Goal: Task Accomplishment & Management: Complete application form

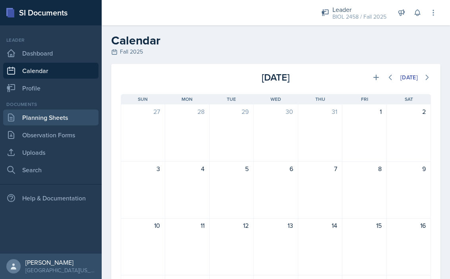
click at [62, 118] on link "Planning Sheets" at bounding box center [50, 118] width 95 height 16
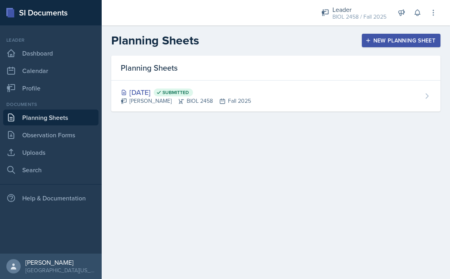
click at [364, 42] on button "New Planning Sheet" at bounding box center [401, 40] width 79 height 13
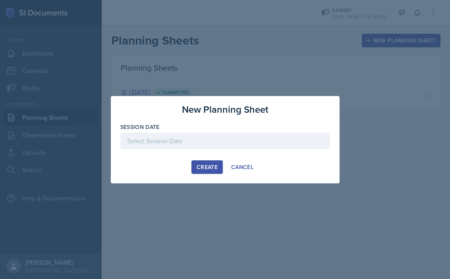
click at [236, 141] on div at bounding box center [225, 141] width 210 height 17
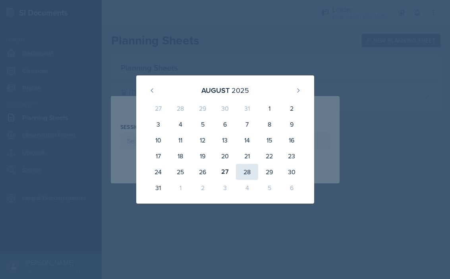
click at [246, 174] on div "28" at bounding box center [247, 172] width 22 height 16
type input "[DATE]"
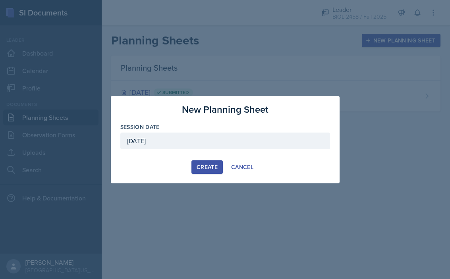
click at [210, 168] on div "Create" at bounding box center [206, 167] width 21 height 6
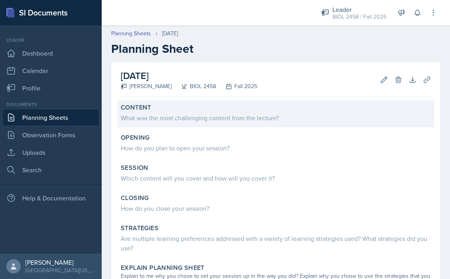
click at [193, 116] on div "What was the most challenging content from the lecture?" at bounding box center [276, 118] width 310 height 10
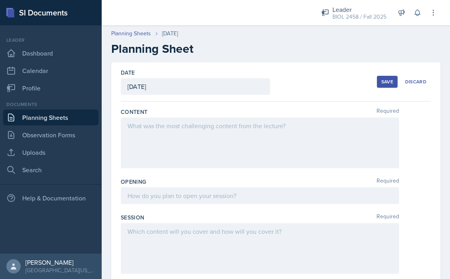
click at [196, 133] on div at bounding box center [260, 142] width 278 height 51
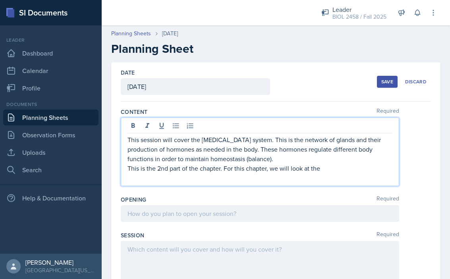
click at [265, 171] on p "This is the 2nd part of the chapter. For this chapter, we will look at the" at bounding box center [259, 169] width 265 height 10
click at [266, 169] on p "This is the 2nd part of the chapter. For this chapter, we will look at the" at bounding box center [259, 169] width 265 height 10
click at [338, 166] on p "This is the 2nd part of the chapter. For this session, we will look at the" at bounding box center [259, 169] width 265 height 10
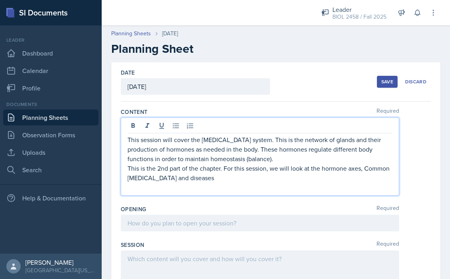
click at [367, 169] on p "This is the 2nd part of the chapter. For this session, we will look at the horm…" at bounding box center [259, 173] width 265 height 19
click at [277, 180] on p "This is the 2nd part of the chapter. For this session, we will look at the horm…" at bounding box center [259, 173] width 265 height 19
click at [225, 178] on p "This is the 2nd part of the chapter. For this session, we will look at the horm…" at bounding box center [259, 173] width 265 height 19
click at [318, 179] on p "This is the 2nd part of the chapter. For this session, we will look at the horm…" at bounding box center [259, 173] width 265 height 19
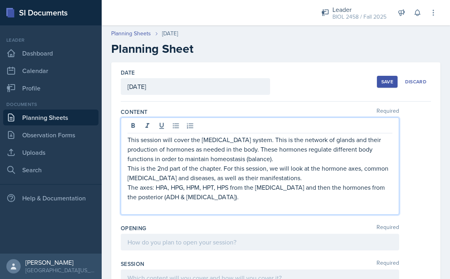
click at [183, 207] on p at bounding box center [259, 207] width 265 height 10
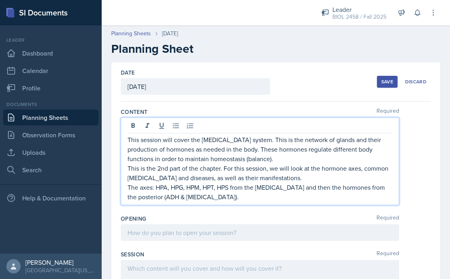
click at [150, 229] on div at bounding box center [260, 232] width 278 height 17
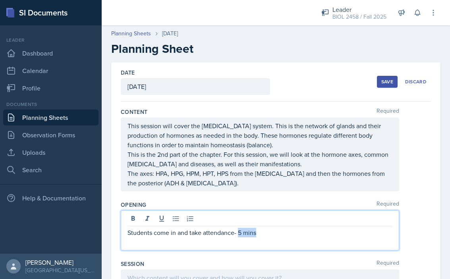
drag, startPoint x: 239, startPoint y: 233, endPoint x: 256, endPoint y: 235, distance: 17.5
click at [256, 235] on p "Students come in and take attendance- 5 mins" at bounding box center [259, 233] width 265 height 10
click at [161, 219] on icon at bounding box center [162, 219] width 8 height 8
click at [154, 244] on p at bounding box center [259, 242] width 265 height 10
drag, startPoint x: 141, startPoint y: 242, endPoint x: 129, endPoint y: 242, distance: 11.9
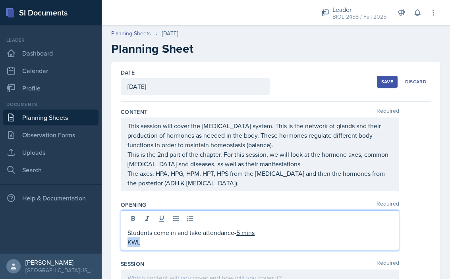
click at [129, 242] on p "KWL" at bounding box center [259, 242] width 265 height 10
click at [132, 218] on icon at bounding box center [133, 218] width 4 height 5
click at [188, 243] on p "KWL" at bounding box center [259, 242] width 265 height 10
drag, startPoint x: 202, startPoint y: 235, endPoint x: 233, endPoint y: 234, distance: 30.2
click at [233, 234] on p "Students come in and take attendance- 5 mins" at bounding box center [259, 233] width 265 height 10
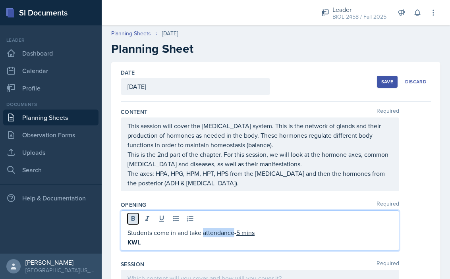
click at [134, 218] on icon at bounding box center [133, 218] width 4 height 5
click at [144, 243] on p "KWL" at bounding box center [259, 243] width 265 height 10
click at [137, 222] on icon at bounding box center [133, 219] width 8 height 8
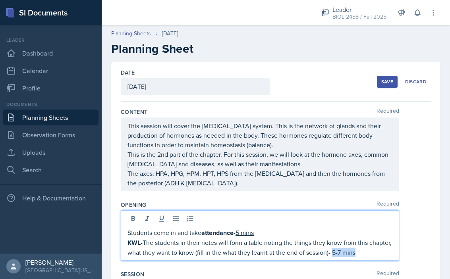
drag, startPoint x: 331, startPoint y: 253, endPoint x: 354, endPoint y: 253, distance: 23.4
click at [354, 254] on p "KWL- The students in their notes will form a table noting the things they know …" at bounding box center [259, 247] width 265 height 19
click at [160, 219] on icon at bounding box center [161, 219] width 5 height 6
click at [348, 233] on p "Students come in and take attendance - 5 mins" at bounding box center [259, 233] width 265 height 10
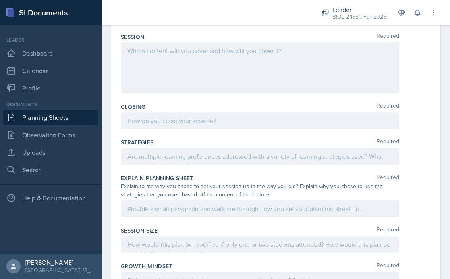
scroll to position [266, 0]
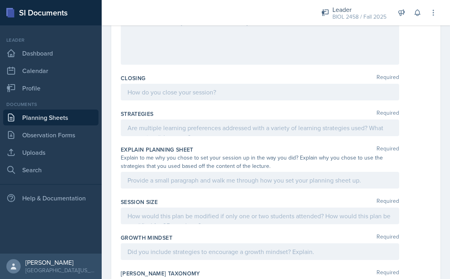
click at [199, 95] on p at bounding box center [259, 92] width 265 height 10
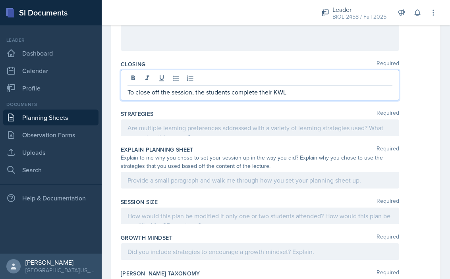
drag, startPoint x: 272, startPoint y: 94, endPoint x: 281, endPoint y: 94, distance: 8.3
click at [281, 94] on p "To close off the session, the students complete their KWL" at bounding box center [259, 92] width 265 height 10
drag, startPoint x: 273, startPoint y: 93, endPoint x: 287, endPoint y: 93, distance: 13.1
click at [287, 93] on p "To close off the session, the students complete their KWL" at bounding box center [259, 92] width 265 height 10
click at [296, 91] on p "To close off the session, the students complete their KWL" at bounding box center [259, 92] width 265 height 10
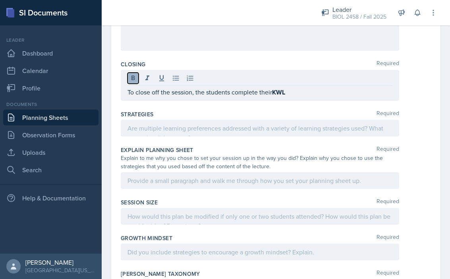
click at [138, 75] on button at bounding box center [132, 78] width 11 height 11
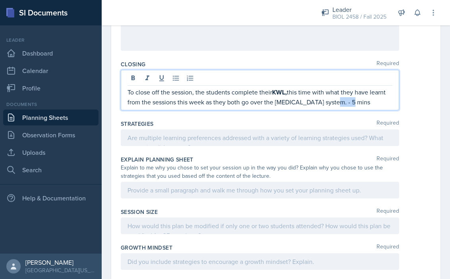
drag, startPoint x: 330, startPoint y: 102, endPoint x: 347, endPoint y: 102, distance: 17.1
click at [347, 102] on p "To close off the session, the students complete their KWL, this time with what …" at bounding box center [259, 96] width 265 height 19
click at [361, 102] on p "To close off the session, the students complete their KWL, this time with what …" at bounding box center [259, 96] width 265 height 19
drag, startPoint x: 331, startPoint y: 102, endPoint x: 356, endPoint y: 102, distance: 24.2
click at [356, 102] on p "To close off the session, the students complete their KWL, this time with what …" at bounding box center [259, 96] width 265 height 19
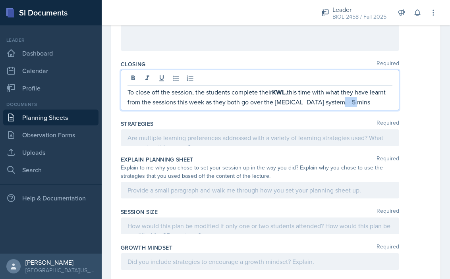
drag, startPoint x: 333, startPoint y: 104, endPoint x: 349, endPoint y: 105, distance: 16.4
click at [349, 105] on p "To close off the session, the students complete their KWL, this time with what …" at bounding box center [259, 96] width 265 height 19
click at [306, 119] on div "Strategies Required" at bounding box center [276, 135] width 310 height 36
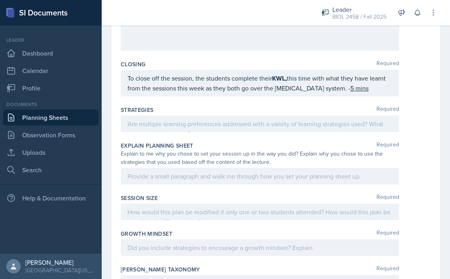
click at [359, 90] on p "To close off the session, the students complete their KWL, this time with what …" at bounding box center [259, 82] width 265 height 19
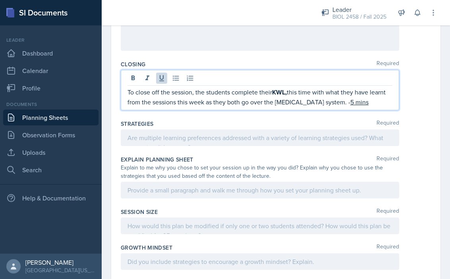
click at [358, 103] on p "To close off the session, the students complete their KWL, this time with what …" at bounding box center [259, 96] width 265 height 19
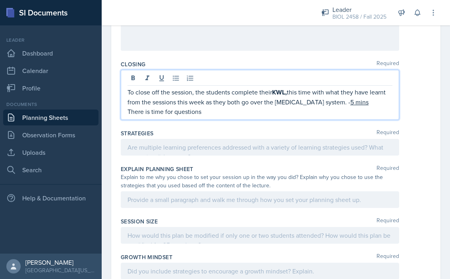
click at [175, 111] on p "There is time for questions" at bounding box center [259, 112] width 265 height 10
click at [131, 112] on p "questions" at bounding box center [259, 112] width 265 height 10
click at [158, 113] on p "Questions" at bounding box center [259, 112] width 265 height 10
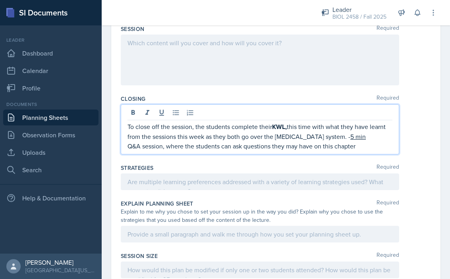
scroll to position [231, 0]
drag, startPoint x: 361, startPoint y: 147, endPoint x: 379, endPoint y: 147, distance: 17.9
click at [379, 147] on p "Q&A session, where the students can ask questions they may have on this chapter…" at bounding box center [259, 147] width 265 height 10
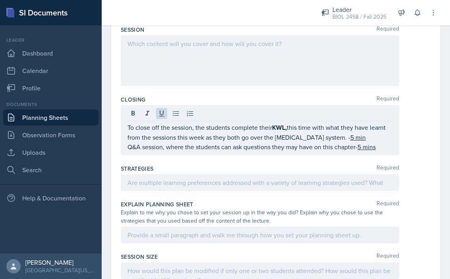
click at [359, 162] on div "Strategies Required" at bounding box center [276, 180] width 310 height 36
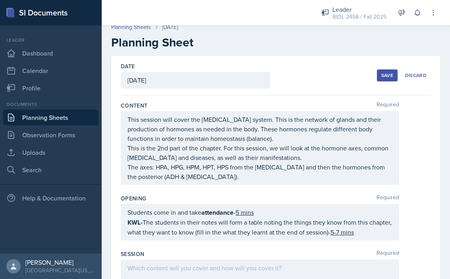
scroll to position [0, 0]
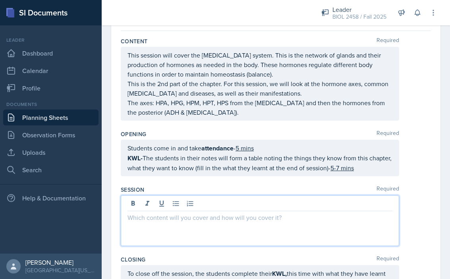
click at [239, 213] on p at bounding box center [259, 218] width 265 height 10
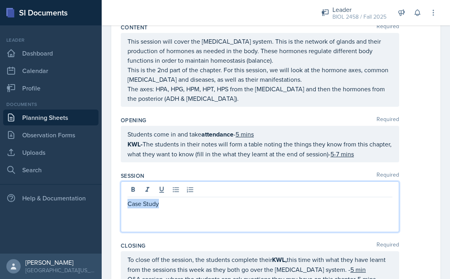
drag, startPoint x: 129, startPoint y: 204, endPoint x: 159, endPoint y: 204, distance: 30.2
click at [159, 204] on p "Case Study" at bounding box center [259, 204] width 265 height 10
click at [135, 194] on button at bounding box center [132, 189] width 11 height 11
click at [170, 216] on div "Case Study" at bounding box center [260, 206] width 278 height 51
click at [169, 203] on p "Case Study" at bounding box center [259, 204] width 265 height 10
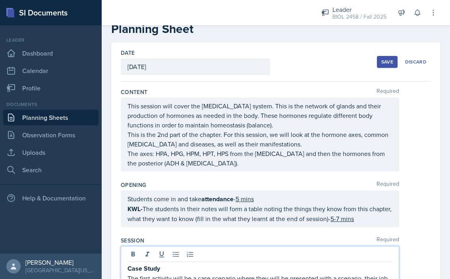
scroll to position [34, 0]
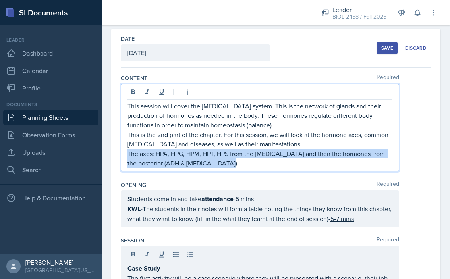
drag, startPoint x: 127, startPoint y: 154, endPoint x: 230, endPoint y: 170, distance: 103.7
click at [230, 170] on div "This session will cover the [MEDICAL_DATA] system. This is the network of gland…" at bounding box center [260, 128] width 278 height 88
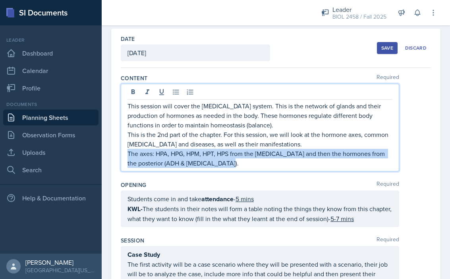
copy p "The axes: HPA, HPG, HPM, HPT, HPS from the [MEDICAL_DATA] and then the hormones…"
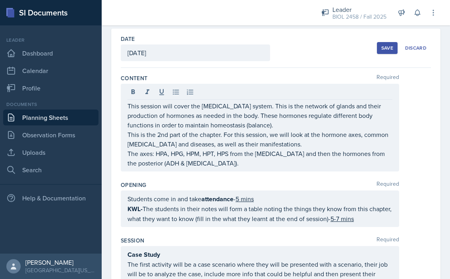
click at [195, 225] on div "Students come in and take attendance - 5 mins KWL- The students in their notes …" at bounding box center [260, 209] width 278 height 37
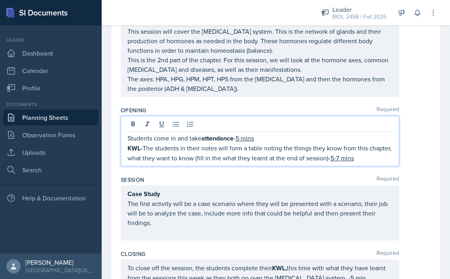
scroll to position [113, 0]
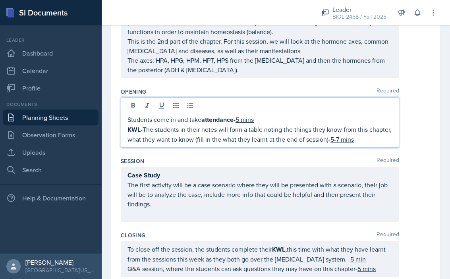
click at [127, 177] on div "Case Study The first activity will be a case scenario where they will be presen…" at bounding box center [260, 194] width 278 height 55
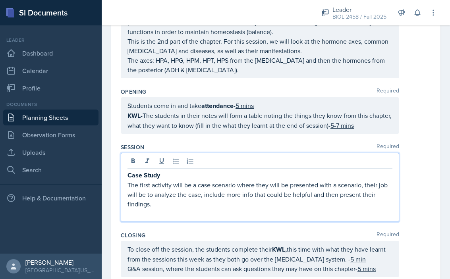
scroll to position [127, 0]
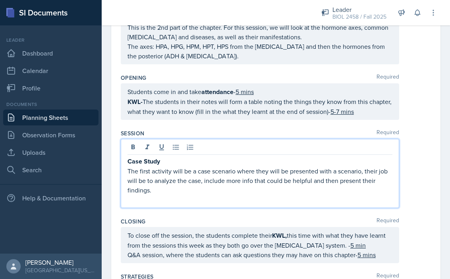
click at [149, 172] on p "The first activity will be a case scenario where they will be presented with a …" at bounding box center [259, 180] width 265 height 29
click at [129, 162] on strong "Case Study" at bounding box center [143, 161] width 33 height 9
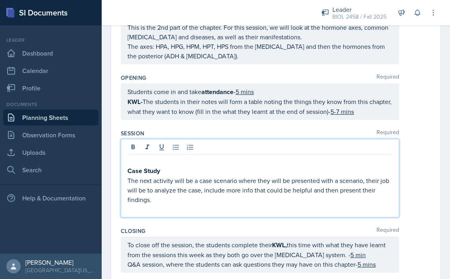
click at [130, 160] on p at bounding box center [259, 161] width 265 height 10
drag, startPoint x: 128, startPoint y: 162, endPoint x: 177, endPoint y: 165, distance: 49.3
click at [177, 165] on p "Build the pathway" at bounding box center [259, 161] width 265 height 10
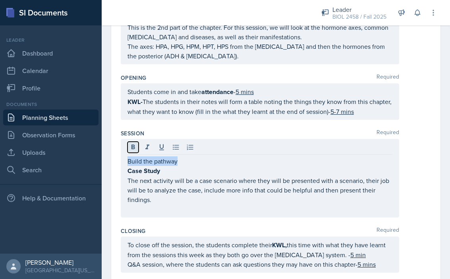
click at [136, 146] on icon at bounding box center [133, 147] width 8 height 8
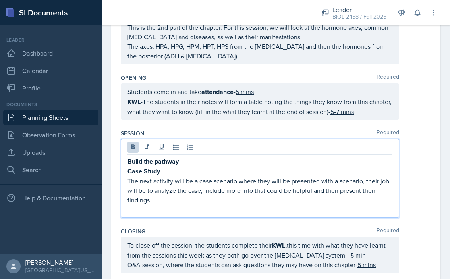
click at [199, 162] on p "Build the pathway" at bounding box center [259, 161] width 265 height 10
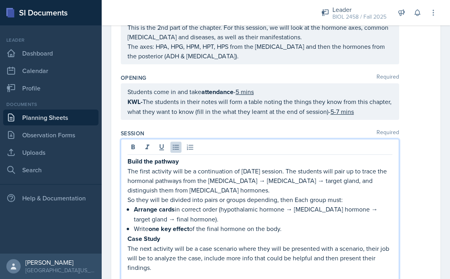
click at [296, 199] on p "So they will be divided into pairs or groups depending, then Each group must:" at bounding box center [259, 200] width 265 height 10
click at [297, 199] on p "So they will be divided into pairs or groups depending, then Each group must:" at bounding box center [259, 200] width 265 height 10
click at [173, 209] on strong "Arrange cards" at bounding box center [154, 209] width 41 height 9
click at [148, 230] on p "Write one key effect of the final hormone on the body." at bounding box center [263, 229] width 258 height 10
click at [291, 228] on p "Give one key effect of the final hormone on the body." at bounding box center [263, 229] width 258 height 10
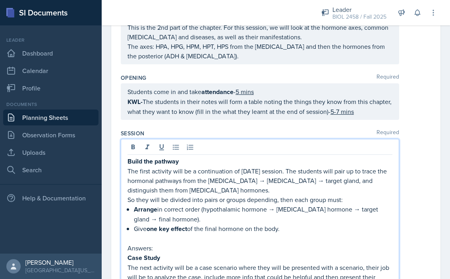
click at [327, 200] on p "So they will be divided into pairs or groups depending, then each group must:" at bounding box center [259, 200] width 265 height 10
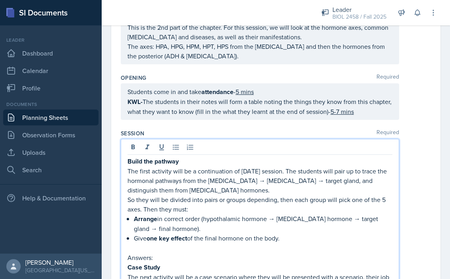
click at [140, 211] on p "So they will be divided into pairs or groups depending, then each group will pi…" at bounding box center [259, 204] width 265 height 19
click at [275, 186] on p "The first activity will be a continuation of [DATE] session. The students will …" at bounding box center [259, 180] width 265 height 29
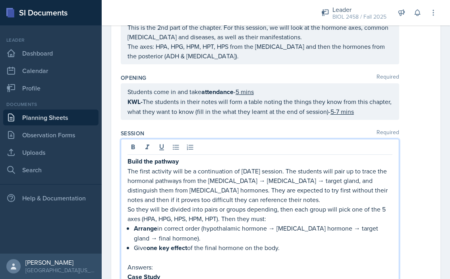
drag, startPoint x: 272, startPoint y: 188, endPoint x: 318, endPoint y: 198, distance: 48.0
click at [318, 198] on p "The first activity will be a continuation of [DATE] session. The students will …" at bounding box center [259, 185] width 265 height 38
click at [150, 146] on icon at bounding box center [147, 147] width 8 height 8
click at [294, 259] on p at bounding box center [259, 258] width 265 height 10
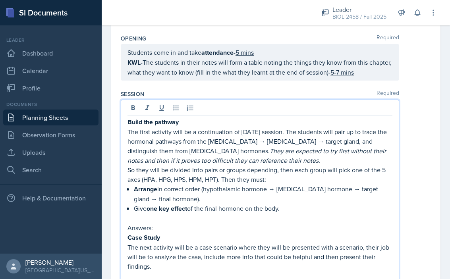
drag, startPoint x: 128, startPoint y: 229, endPoint x: 155, endPoint y: 229, distance: 27.0
click at [155, 229] on p "Answers:" at bounding box center [259, 228] width 265 height 10
click at [136, 108] on icon at bounding box center [133, 108] width 8 height 8
click at [144, 108] on icon at bounding box center [147, 108] width 8 height 8
click at [176, 230] on p "Answers:" at bounding box center [259, 228] width 265 height 10
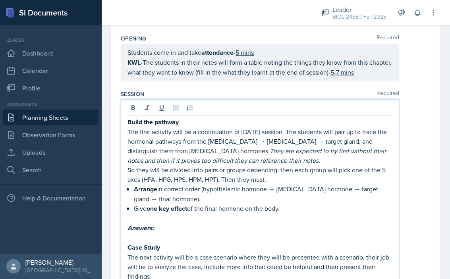
click at [219, 179] on p "So they will be divided into pairs or groups depending, then each group will pi…" at bounding box center [259, 174] width 265 height 19
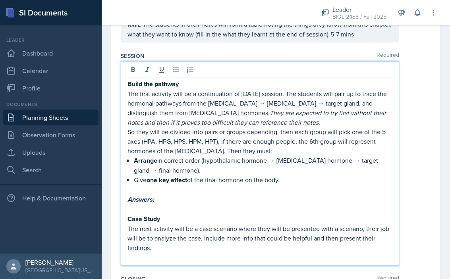
scroll to position [209, 0]
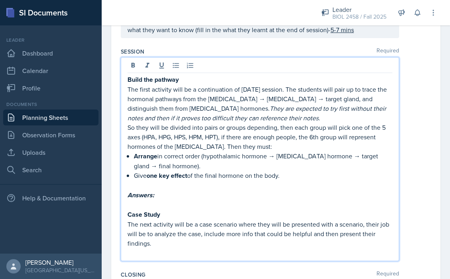
click at [164, 195] on p "Answers:" at bounding box center [259, 195] width 265 height 10
click at [140, 204] on p at bounding box center [259, 205] width 265 height 10
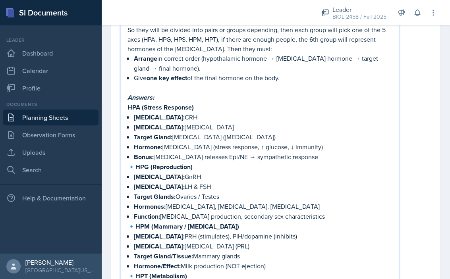
scroll to position [295, 0]
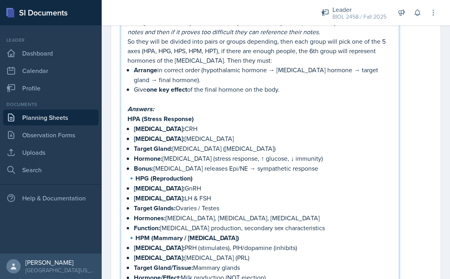
click at [133, 177] on p "🔹 HPG (Reproduction)" at bounding box center [259, 178] width 265 height 10
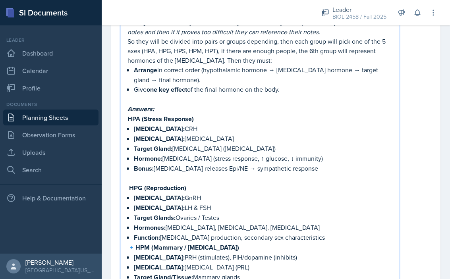
click at [135, 245] on strong "HPM (Mammary / [MEDICAL_DATA])" at bounding box center [187, 247] width 104 height 9
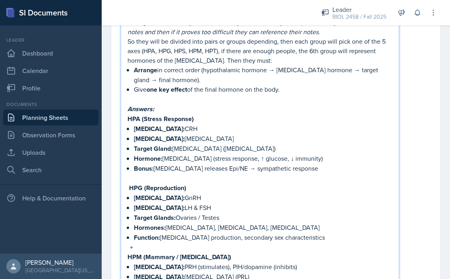
click at [134, 243] on p "🔹" at bounding box center [259, 248] width 265 height 10
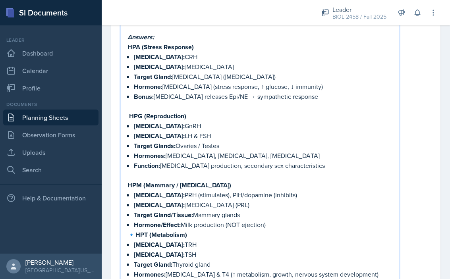
scroll to position [378, 0]
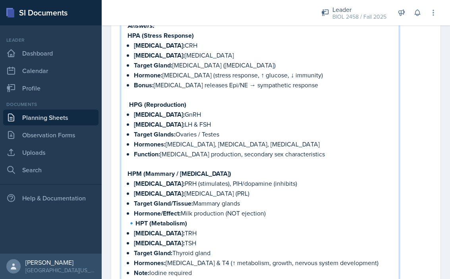
click at [135, 218] on p "🔹 HPT (Metabolism)" at bounding box center [259, 223] width 265 height 10
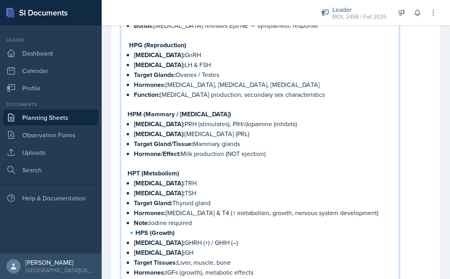
scroll to position [458, 0]
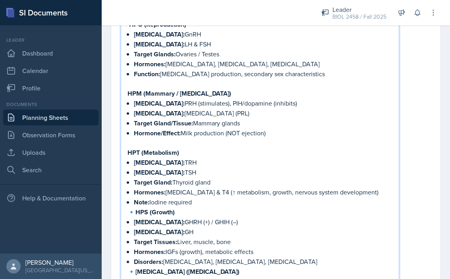
click at [131, 207] on p "🔹 HPS (Growth)" at bounding box center [259, 212] width 265 height 10
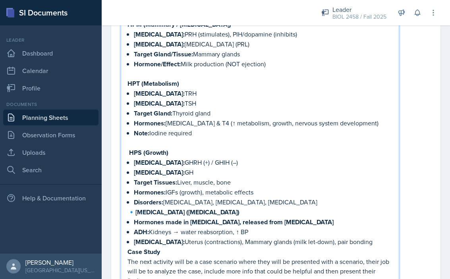
scroll to position [578, 0]
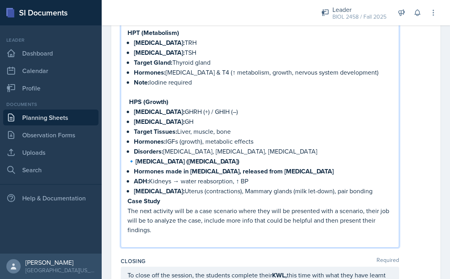
click at [133, 156] on p "🔹 [MEDICAL_DATA] ([MEDICAL_DATA])" at bounding box center [259, 161] width 265 height 10
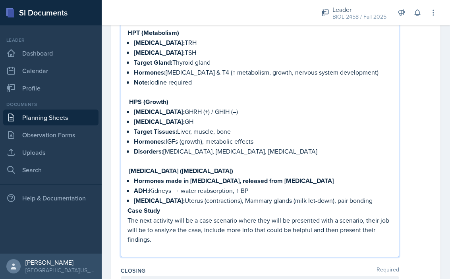
click at [357, 197] on p "[MEDICAL_DATA]: Uterus (contractions), Mammary glands (milk let-down), pair bon…" at bounding box center [263, 201] width 258 height 10
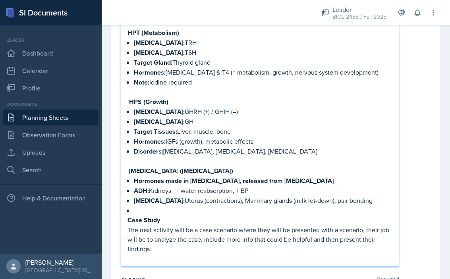
drag, startPoint x: 316, startPoint y: 195, endPoint x: 352, endPoint y: 196, distance: 36.9
click at [352, 196] on p "[MEDICAL_DATA]: Uterus (contractions), Mammary glands (milk let-down), pair bon…" at bounding box center [263, 201] width 258 height 10
click at [200, 206] on p at bounding box center [263, 211] width 258 height 10
click at [169, 244] on p "The next activity will be a case scenario where they will be presented with a s…" at bounding box center [259, 239] width 265 height 29
click at [160, 206] on p at bounding box center [263, 211] width 258 height 10
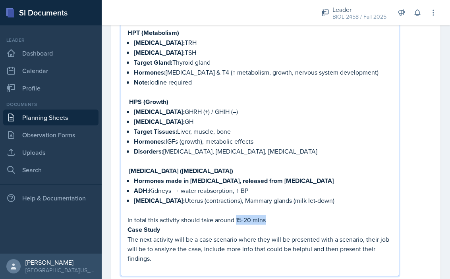
drag, startPoint x: 236, startPoint y: 210, endPoint x: 266, endPoint y: 214, distance: 30.0
click at [266, 215] on p "In total this activity should take around 15-20 mins" at bounding box center [259, 220] width 265 height 10
click at [263, 251] on p "The next activity will be a case scenario where they will be presented with a s…" at bounding box center [259, 249] width 265 height 29
click at [282, 215] on p "In total this activity should take around 15-20 mins" at bounding box center [259, 220] width 265 height 10
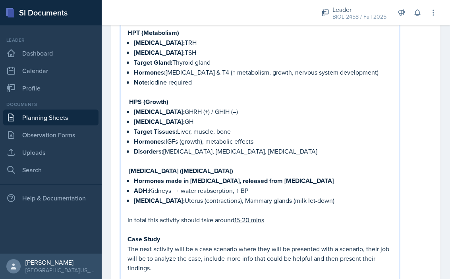
click at [195, 256] on p "The next activity will be a case scenario where they will be presented with a s…" at bounding box center [259, 258] width 265 height 29
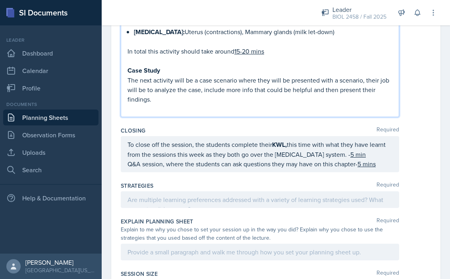
scroll to position [750, 0]
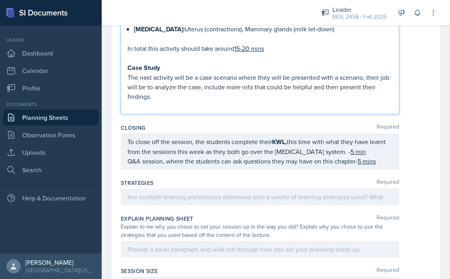
click at [138, 101] on p at bounding box center [259, 106] width 265 height 10
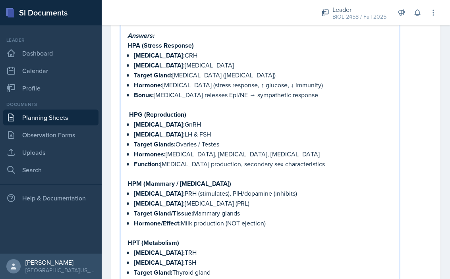
scroll to position [363, 0]
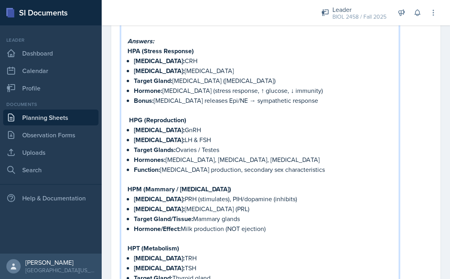
click at [213, 100] on p "Bonus: [MEDICAL_DATA] releases Epi/NE → sympathetic response" at bounding box center [263, 101] width 258 height 10
click at [249, 76] on p "Target Gland: [MEDICAL_DATA] ([MEDICAL_DATA])" at bounding box center [263, 81] width 258 height 10
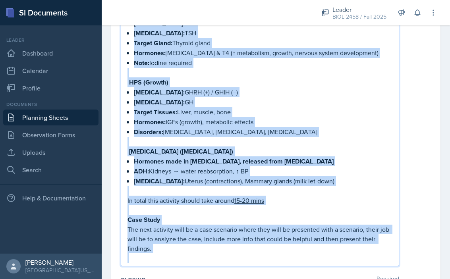
scroll to position [598, 0]
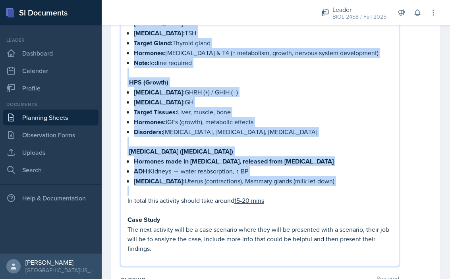
drag, startPoint x: 129, startPoint y: 144, endPoint x: 158, endPoint y: 183, distance: 49.3
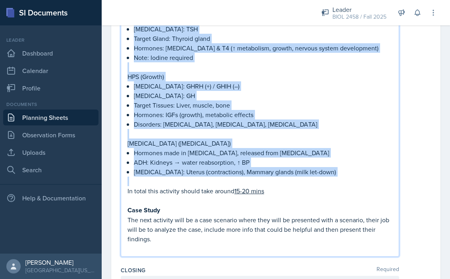
click at [356, 145] on p "[MEDICAL_DATA] ([MEDICAL_DATA])" at bounding box center [259, 144] width 265 height 10
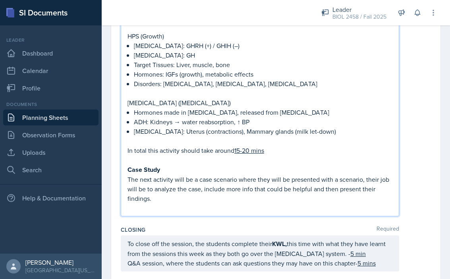
scroll to position [624, 0]
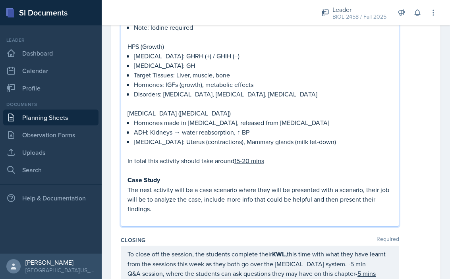
click at [254, 210] on p "The next activity will be a case scenario where they will be presented with a s…" at bounding box center [259, 199] width 265 height 29
click at [251, 159] on u "15-20 mins" at bounding box center [249, 160] width 30 height 9
click at [241, 161] on u "15-25 mins" at bounding box center [248, 160] width 29 height 9
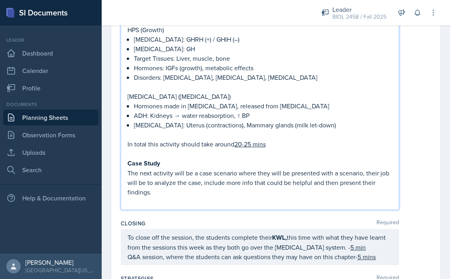
scroll to position [705, 0]
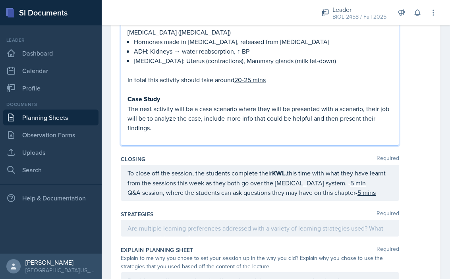
click at [172, 130] on p "The next activity will be a case scenario where they will be presented with a s…" at bounding box center [259, 118] width 265 height 29
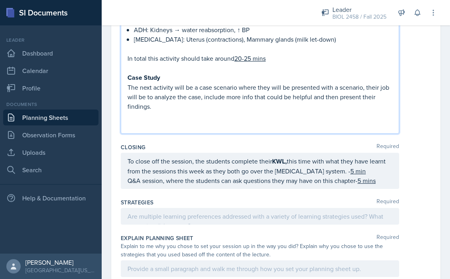
scroll to position [734, 0]
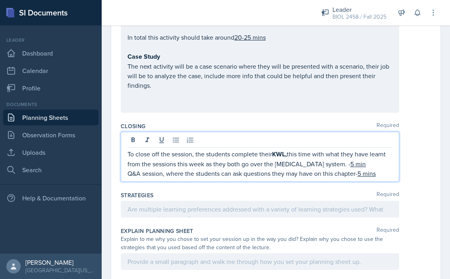
click at [168, 173] on p "Q&A session, where the students can ask questions they may have on this chapter…" at bounding box center [259, 174] width 265 height 10
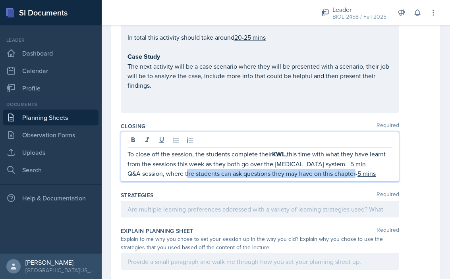
drag, startPoint x: 186, startPoint y: 173, endPoint x: 356, endPoint y: 173, distance: 169.5
click at [356, 173] on p "Q&A session, where the students can ask questions they may have on this chapter…" at bounding box center [259, 174] width 265 height 10
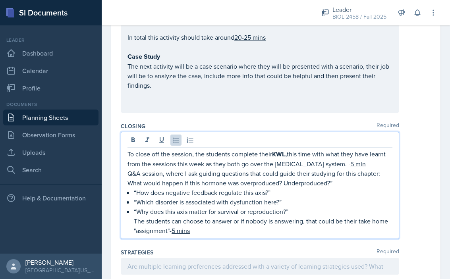
scroll to position [748, 0]
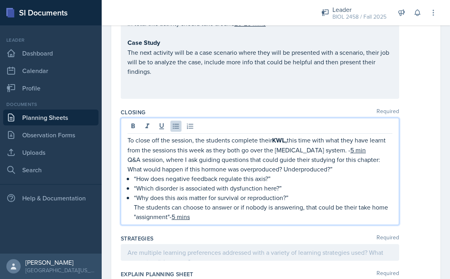
click at [131, 86] on p at bounding box center [259, 81] width 265 height 10
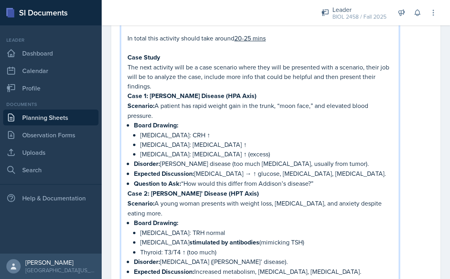
scroll to position [744, 0]
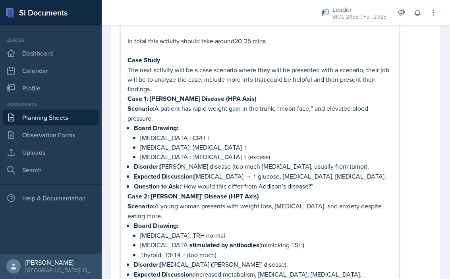
click at [321, 184] on p "Question to Ask: “How would this differ from Addison’s disease?”" at bounding box center [263, 186] width 258 height 10
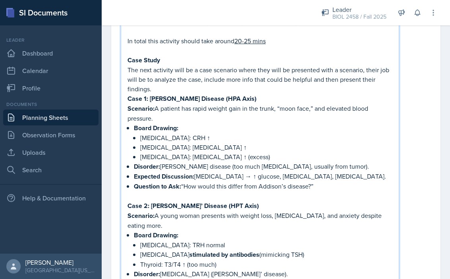
click at [168, 87] on p "The next activity will be a case scenario where they will be presented with a s…" at bounding box center [259, 79] width 265 height 29
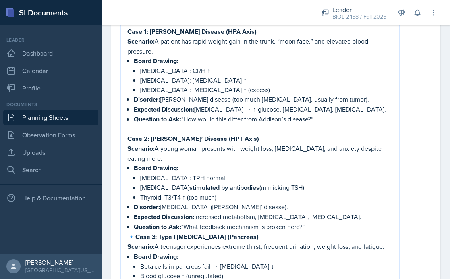
scroll to position [837, 0]
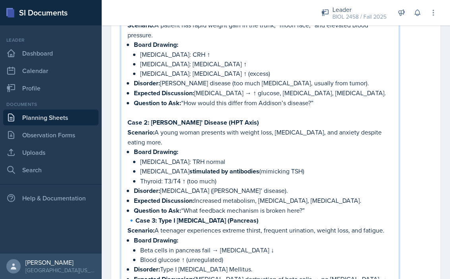
click at [132, 216] on p "🔹 Case 3: Type I [MEDICAL_DATA] (Pancreas)" at bounding box center [259, 221] width 265 height 10
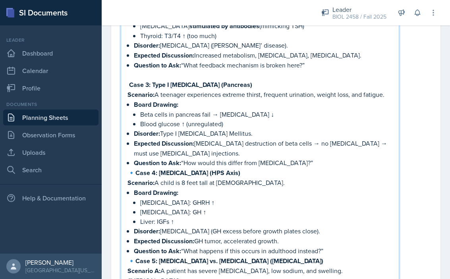
scroll to position [989, 0]
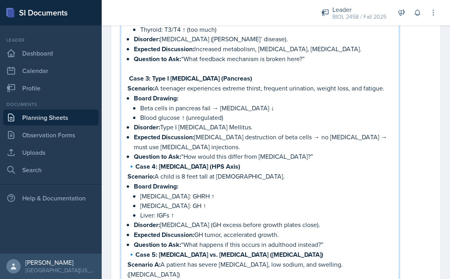
click at [134, 162] on p "🔹 Case 4: [MEDICAL_DATA] (HPS Axis)" at bounding box center [259, 167] width 265 height 10
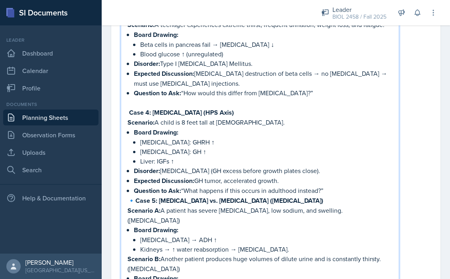
scroll to position [1089, 0]
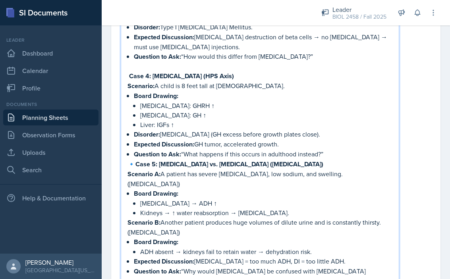
click at [133, 159] on p "🔹 Case 5: [MEDICAL_DATA] vs. [MEDICAL_DATA] ([MEDICAL_DATA])" at bounding box center [259, 164] width 265 height 10
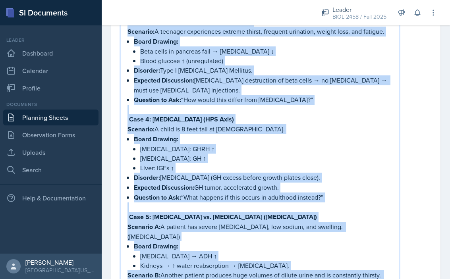
scroll to position [1327, 0]
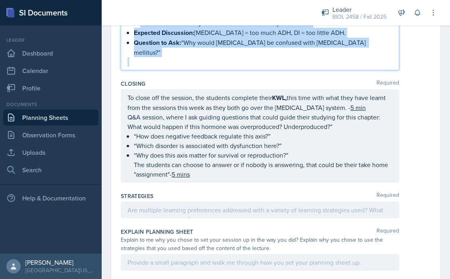
drag, startPoint x: 128, startPoint y: 125, endPoint x: 186, endPoint y: 43, distance: 100.2
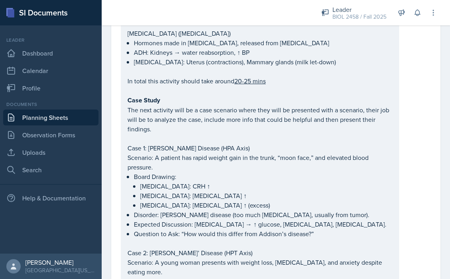
scroll to position [678, 0]
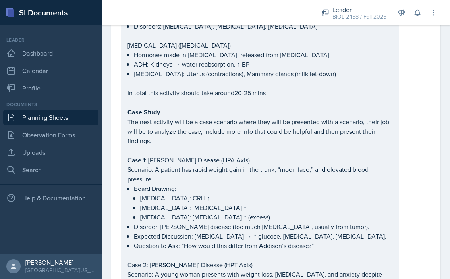
click at [155, 148] on p at bounding box center [259, 151] width 265 height 10
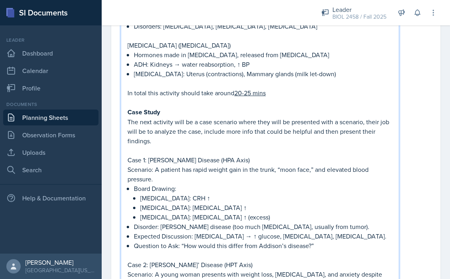
click at [165, 139] on p "The next activity will be a case scenario where they will be presented with a s…" at bounding box center [259, 131] width 265 height 29
drag, startPoint x: 201, startPoint y: 142, endPoint x: 231, endPoint y: 141, distance: 29.8
click at [231, 141] on p "The next activity will be a case scenario where they will be presented with a s…" at bounding box center [259, 131] width 265 height 29
click at [264, 148] on p at bounding box center [259, 151] width 265 height 10
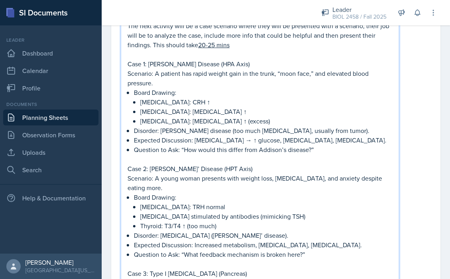
scroll to position [790, 0]
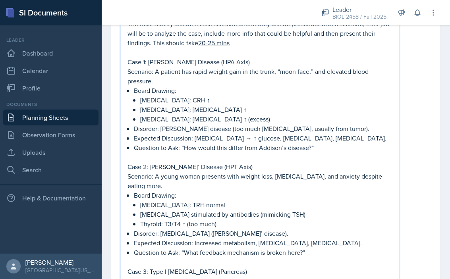
click at [324, 152] on p at bounding box center [259, 157] width 265 height 10
click at [324, 148] on p "Question to Ask: “How would this differ from Addison’s disease?”" at bounding box center [263, 148] width 258 height 10
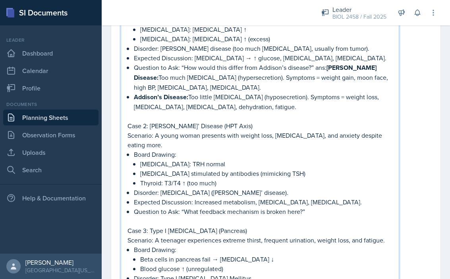
scroll to position [889, 0]
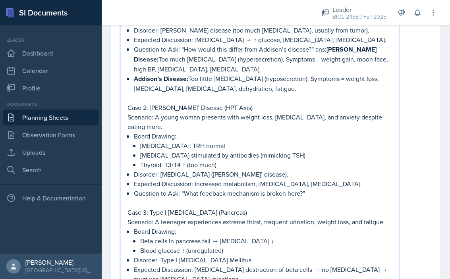
click at [317, 191] on p "Question to Ask: “What feedback mechanism is broken here?”" at bounding box center [263, 194] width 258 height 10
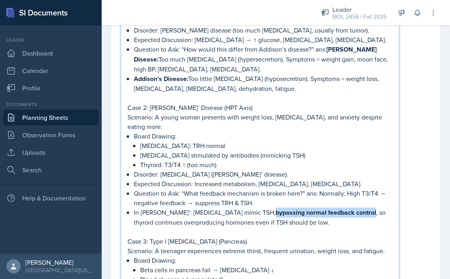
drag, startPoint x: 242, startPoint y: 212, endPoint x: 341, endPoint y: 211, distance: 99.2
click at [341, 211] on strong "bypassing normal feedback control" at bounding box center [325, 212] width 100 height 9
click at [298, 228] on p at bounding box center [259, 232] width 265 height 10
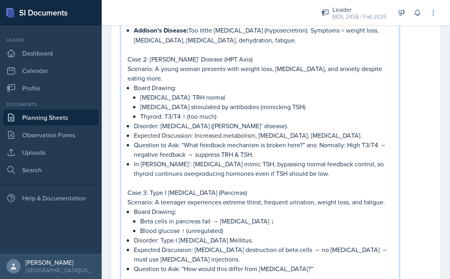
scroll to position [973, 0]
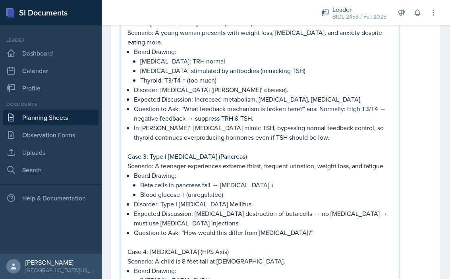
click at [321, 233] on p "Question to Ask: “How would this differ from [MEDICAL_DATA]?”" at bounding box center [263, 233] width 258 height 10
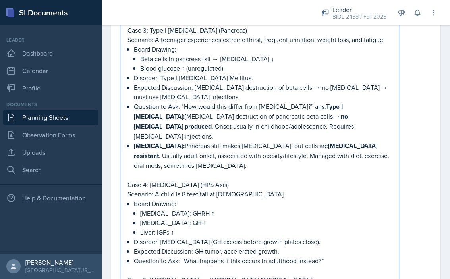
scroll to position [1152, 0]
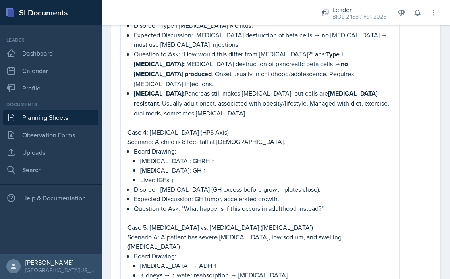
click at [331, 194] on p "Expected Discussion: GH tumor, accelerated growth." at bounding box center [263, 199] width 258 height 10
click at [331, 204] on p "Question to Ask: “What happens if this occurs in adulthood instead?”" at bounding box center [263, 209] width 258 height 10
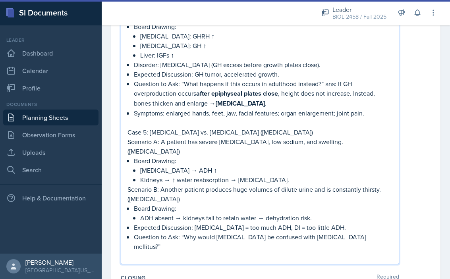
scroll to position [1283, 0]
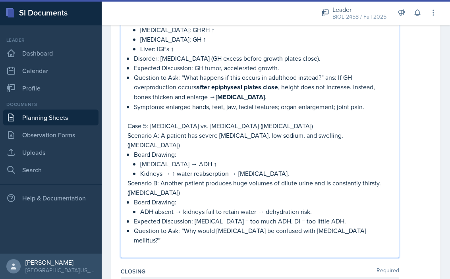
click at [387, 226] on p "Question to Ask: “Why would [MEDICAL_DATA] be confused with [MEDICAL_DATA] mell…" at bounding box center [263, 235] width 258 height 19
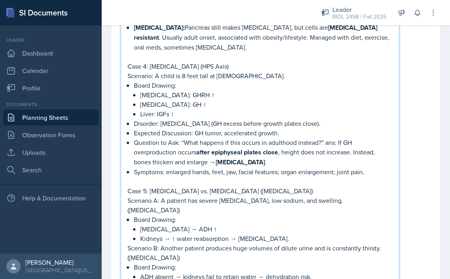
scroll to position [1207, 0]
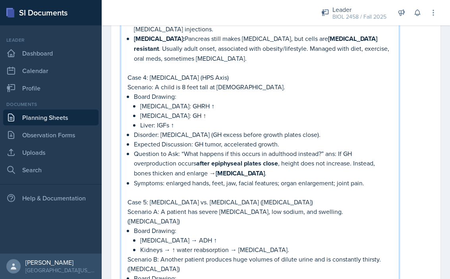
click at [287, 188] on p at bounding box center [259, 193] width 265 height 10
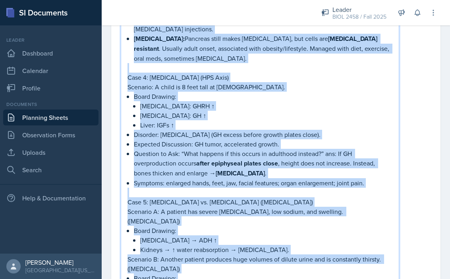
copy div "Lorem ips dolorsi Ame conse adipisci elit se d eiusmodtempo in utlaboree'd magn…"
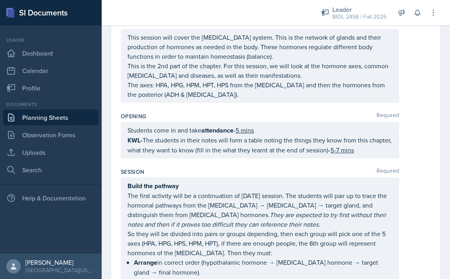
scroll to position [102, 0]
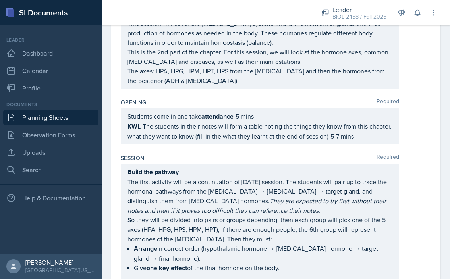
click at [209, 141] on p "KWL- The students in their notes will form a table noting the things they know …" at bounding box center [259, 130] width 265 height 19
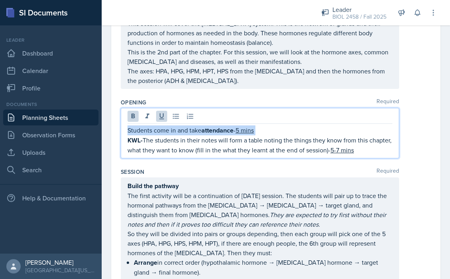
copy p "Students come in and take attendance - 5 mins"
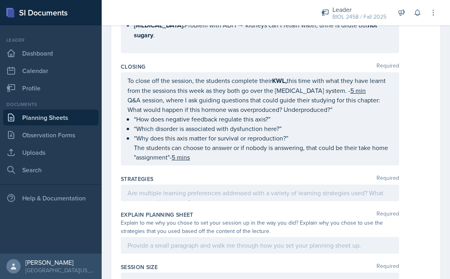
click at [194, 188] on p at bounding box center [259, 193] width 265 height 10
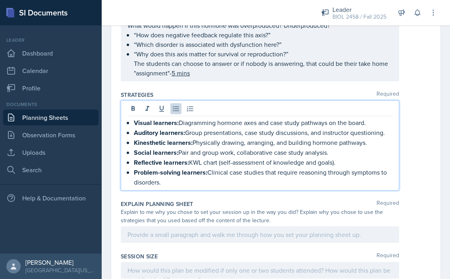
scroll to position [1610, 0]
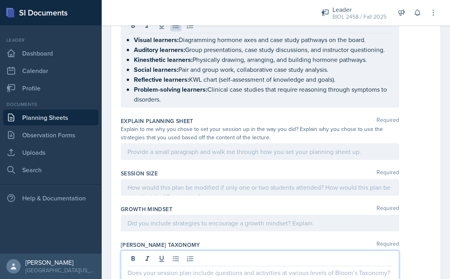
click at [192, 268] on p at bounding box center [259, 273] width 265 height 10
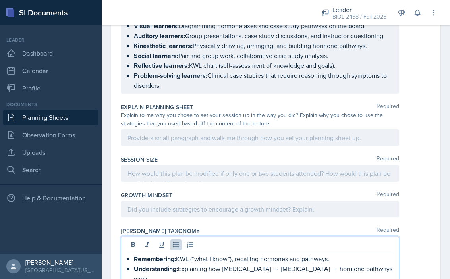
scroll to position [1728, 0]
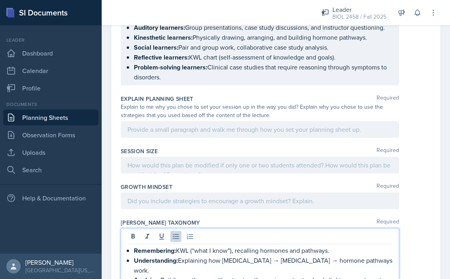
click at [198, 196] on p at bounding box center [259, 201] width 265 height 10
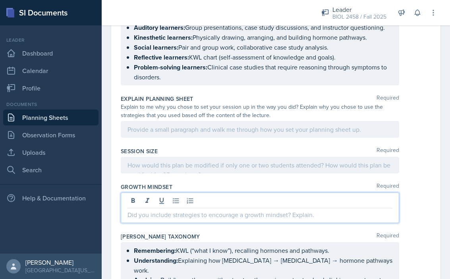
scroll to position [1713, 0]
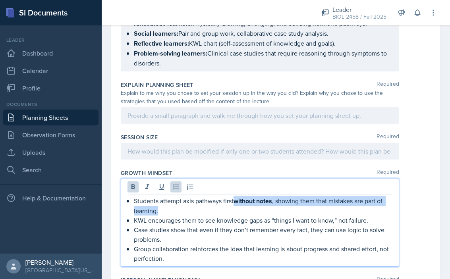
drag, startPoint x: 236, startPoint y: 156, endPoint x: 254, endPoint y: 164, distance: 19.0
click at [254, 196] on p "Students attempt axis pathways first without notes , showing them that mistakes…" at bounding box center [263, 205] width 258 height 19
click at [248, 196] on p "Students attempt axis pathways first without notes, showing them that mistakes …" at bounding box center [263, 205] width 258 height 19
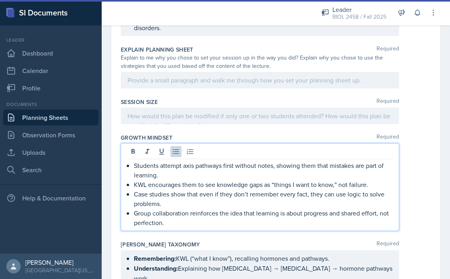
scroll to position [1855, 0]
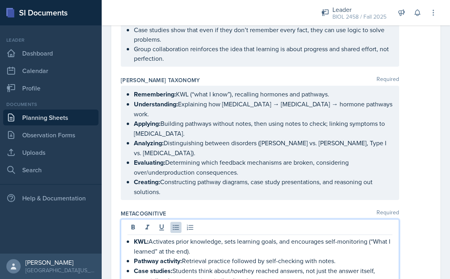
scroll to position [1911, 0]
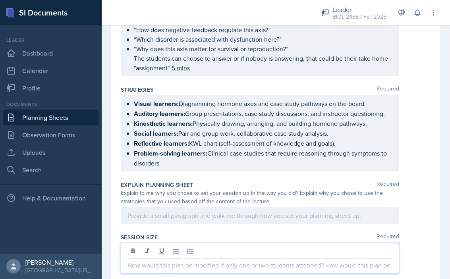
click at [183, 260] on p at bounding box center [259, 265] width 265 height 10
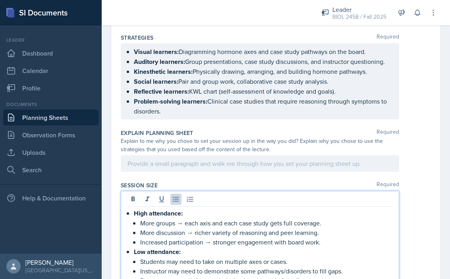
scroll to position [1668, 0]
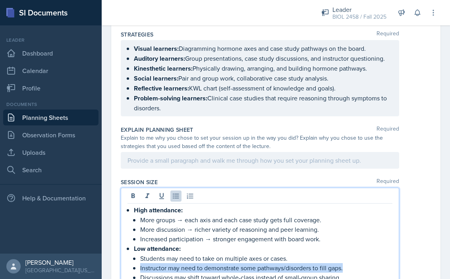
drag, startPoint x: 131, startPoint y: 223, endPoint x: 345, endPoint y: 225, distance: 213.2
click at [345, 225] on div "High attendance: More groups → each axis and each case study gets full coverage…" at bounding box center [259, 248] width 265 height 87
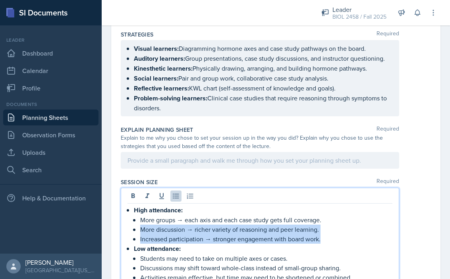
drag, startPoint x: 141, startPoint y: 185, endPoint x: 322, endPoint y: 191, distance: 181.1
click at [322, 215] on ul "More groups → each axis and each case study gets full coverage. More discussion…" at bounding box center [266, 229] width 252 height 29
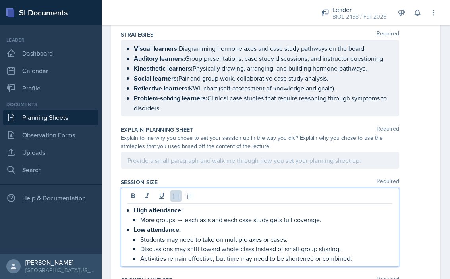
click at [156, 215] on p "More groups → each axis and each case study gets full coverage." at bounding box center [266, 220] width 252 height 10
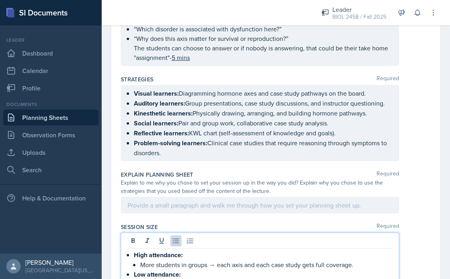
scroll to position [1619, 0]
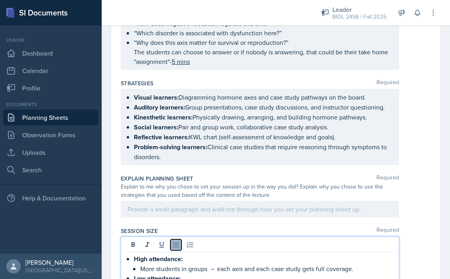
click at [177, 241] on icon at bounding box center [176, 245] width 8 height 8
click at [175, 241] on icon at bounding box center [176, 245] width 8 height 8
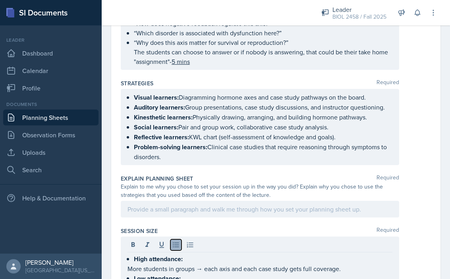
click at [177, 241] on icon at bounding box center [176, 245] width 8 height 8
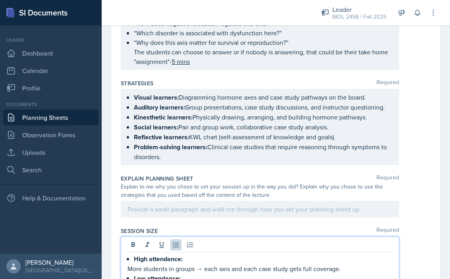
click at [175, 241] on icon at bounding box center [176, 245] width 8 height 8
click at [174, 241] on icon at bounding box center [176, 245] width 8 height 8
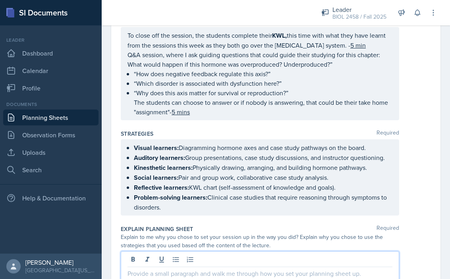
click at [182, 269] on p at bounding box center [259, 274] width 265 height 10
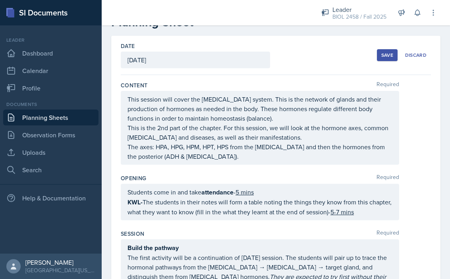
scroll to position [40, 0]
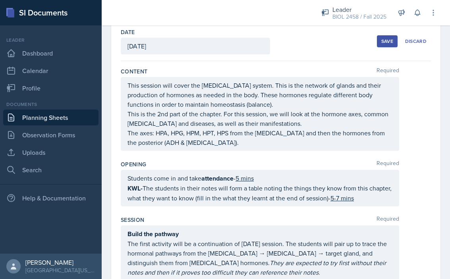
click at [202, 199] on p "KWL- The students in their notes will form a table noting the things they know …" at bounding box center [259, 192] width 265 height 19
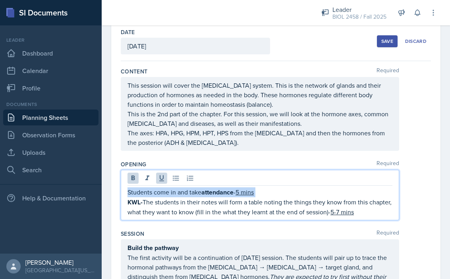
copy p "Students come in and take attendance - 5 mins"
click at [280, 158] on div "Opening Required Students come in and take attendance - 5 mins KWL- The student…" at bounding box center [276, 191] width 310 height 69
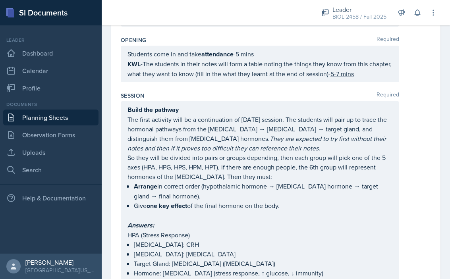
click at [246, 127] on p "The first activity will be a continuation of [DATE] session. The students will …" at bounding box center [259, 134] width 265 height 38
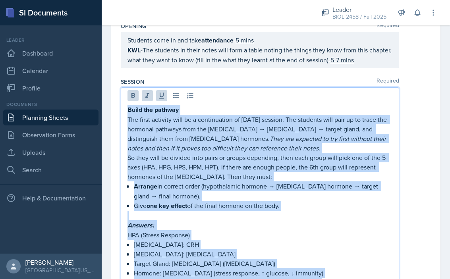
copy div "Lorem ips dolorsi Ame conse adipisci elit se d eiusmodtempo in utlaboree'd magn…"
click at [367, 220] on p "Answers:" at bounding box center [259, 225] width 265 height 10
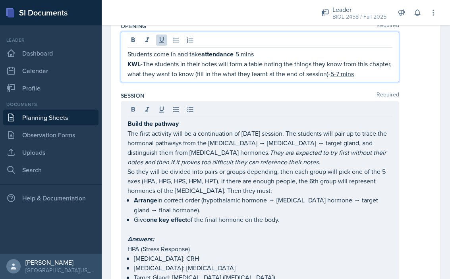
click at [370, 61] on p "KWL- The students in their notes will form a table noting the things they know …" at bounding box center [259, 68] width 265 height 19
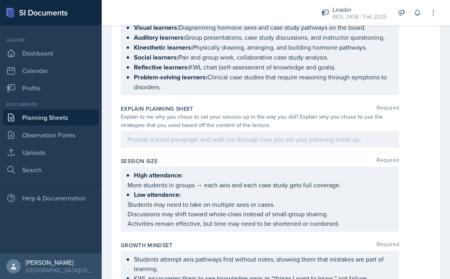
click at [200, 131] on div at bounding box center [260, 139] width 278 height 17
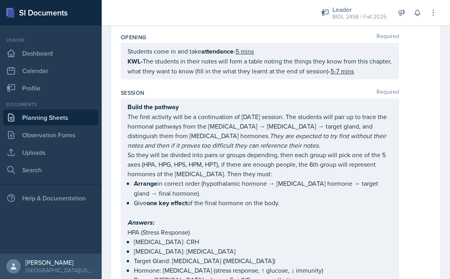
scroll to position [0, 0]
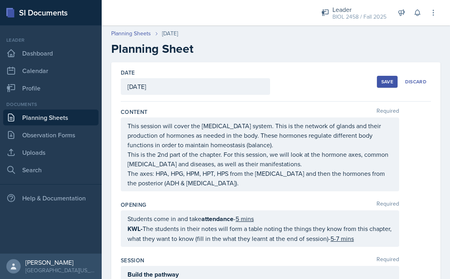
click at [385, 84] on div "Save" at bounding box center [387, 82] width 12 height 6
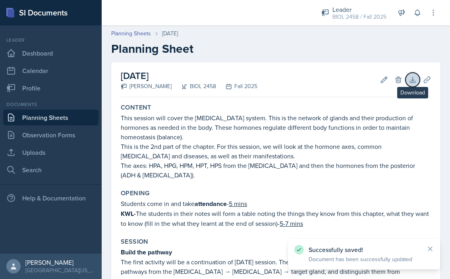
click at [410, 80] on icon at bounding box center [412, 80] width 8 height 8
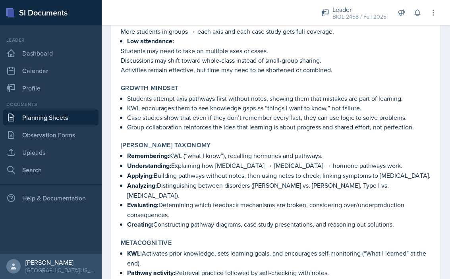
scroll to position [1815, 0]
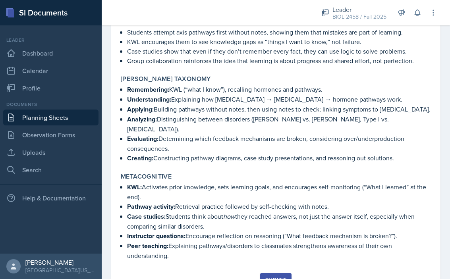
click at [275, 277] on div "Submit" at bounding box center [275, 280] width 21 height 6
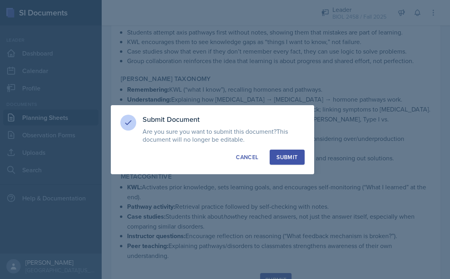
click at [294, 158] on div "Submit" at bounding box center [286, 157] width 21 height 8
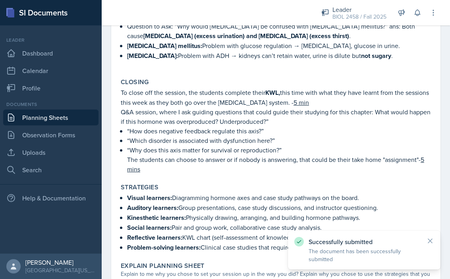
scroll to position [1197, 0]
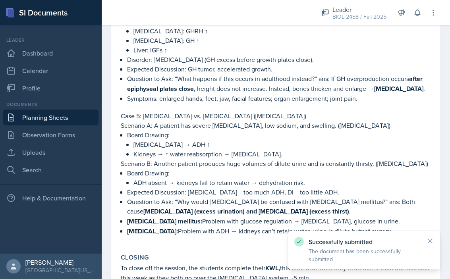
click at [73, 112] on link "Planning Sheets" at bounding box center [50, 118] width 95 height 16
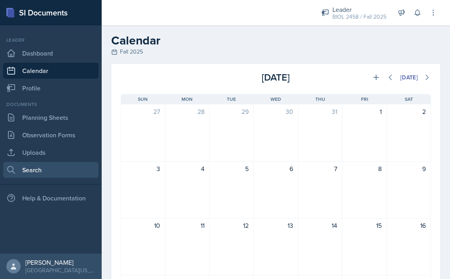
click at [47, 168] on link "Search" at bounding box center [50, 170] width 95 height 16
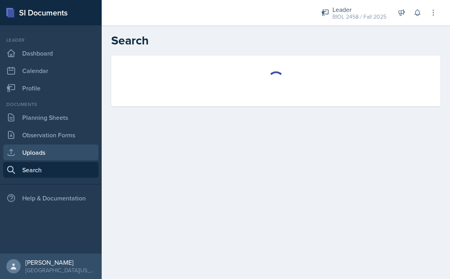
select select "all"
select select "1"
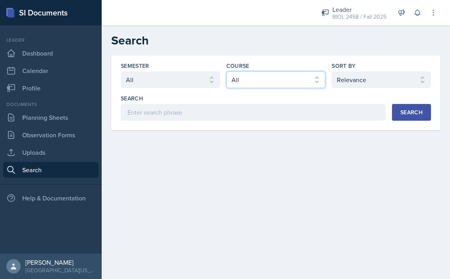
click at [257, 76] on select "Select course All ASTR 1345 BIOL 1345 BIOL 1441 BIOL 1442 BIOL 2300 BIOL 2444 B…" at bounding box center [275, 79] width 99 height 17
select select "64c40ee9-e94f-4536-a56d-7bcc02dd304b"
click at [226, 71] on select "Select course All ASTR 1345 BIOL 1345 BIOL 1441 BIOL 1442 BIOL 2300 BIOL 2444 B…" at bounding box center [275, 79] width 99 height 17
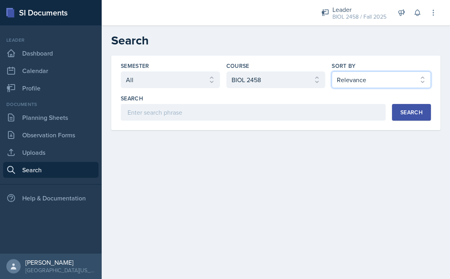
click at [358, 72] on select "Select sort by Relevance Document Date (Asc) Document Date (Desc)" at bounding box center [380, 79] width 99 height 17
click at [401, 112] on div "Search" at bounding box center [411, 112] width 22 height 6
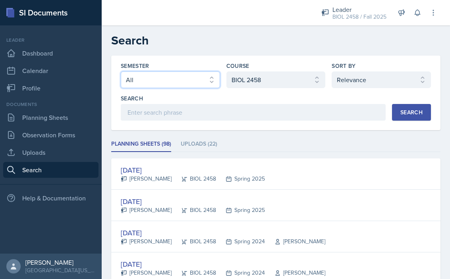
click at [214, 81] on select "Select semester All Fall 2025 Spring 2025 Fall 2024 Spring 2024 Fall 2023" at bounding box center [170, 79] width 99 height 17
click at [121, 71] on select "Select semester All Fall 2025 Spring 2025 Fall 2024 Spring 2024 Fall 2023" at bounding box center [170, 79] width 99 height 17
click at [414, 109] on div "Search" at bounding box center [411, 112] width 22 height 6
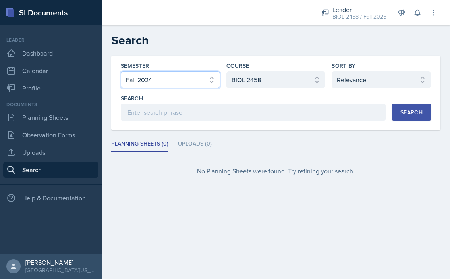
click at [203, 79] on select "Select semester All Fall 2025 Spring 2025 Fall 2024 Spring 2024 Fall 2023" at bounding box center [170, 79] width 99 height 17
select select "40819aeb-e3f4-4e20-8d69-5f6a81f67bb6"
click at [121, 71] on select "Select semester All Fall 2025 Spring 2025 Fall 2024 Spring 2024 Fall 2023" at bounding box center [170, 79] width 99 height 17
click at [406, 114] on div "Search" at bounding box center [411, 112] width 22 height 6
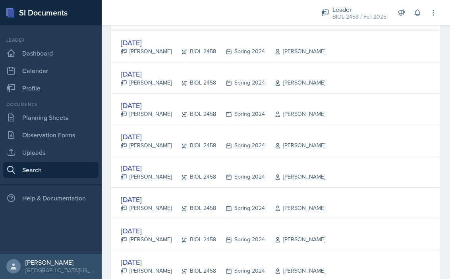
scroll to position [722, 0]
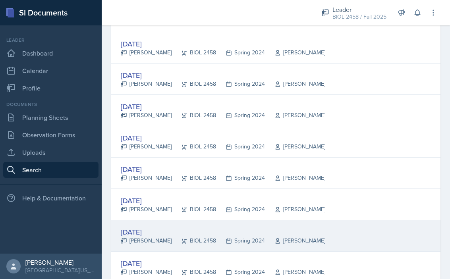
click at [149, 231] on div "Feb 13th, 2024" at bounding box center [223, 232] width 204 height 11
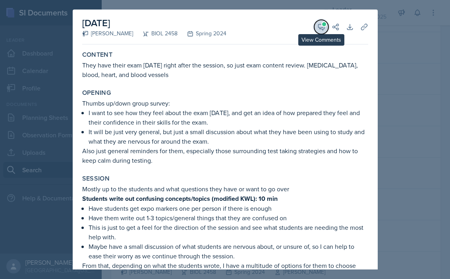
click at [322, 27] on icon at bounding box center [321, 27] width 6 height 6
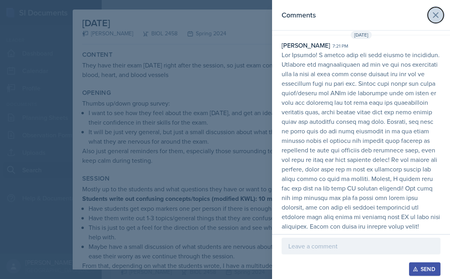
click at [431, 18] on icon at bounding box center [436, 15] width 10 height 10
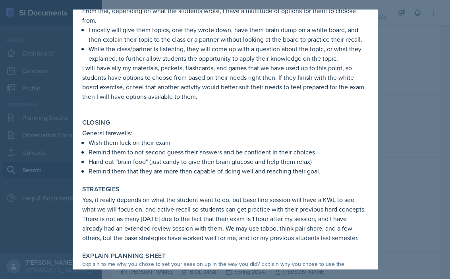
scroll to position [256, 0]
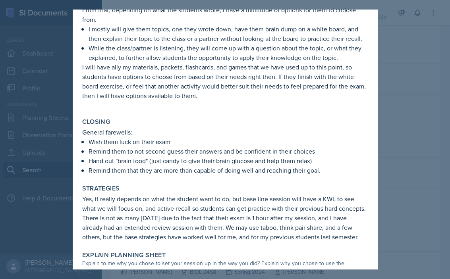
click at [394, 141] on div at bounding box center [225, 139] width 450 height 279
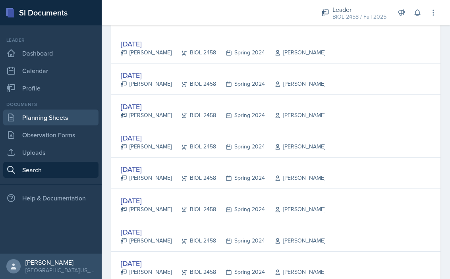
click at [50, 114] on link "Planning Sheets" at bounding box center [50, 118] width 95 height 16
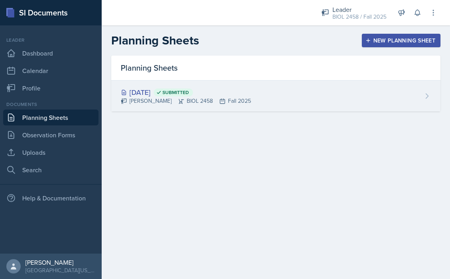
click at [153, 82] on div "Aug 27th, 2025 Submitted Chelsea Olowodola BIOL 2458 Fall 2025" at bounding box center [275, 96] width 329 height 31
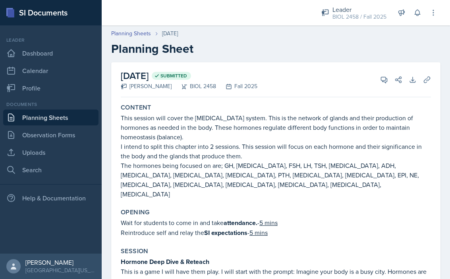
click at [156, 125] on p "This session will cover the [MEDICAL_DATA] system. This is the network of gland…" at bounding box center [276, 127] width 310 height 29
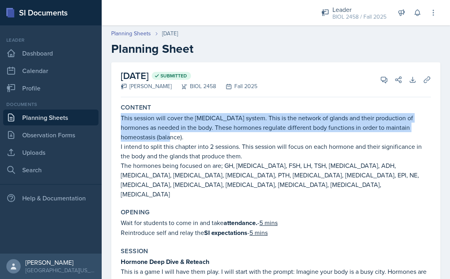
drag, startPoint x: 121, startPoint y: 118, endPoint x: 165, endPoint y: 135, distance: 46.7
click at [165, 135] on p "This session will cover the [MEDICAL_DATA] system. This is the network of gland…" at bounding box center [276, 127] width 310 height 29
copy p "This session will cover the [MEDICAL_DATA] system. This is the network of gland…"
click at [32, 172] on link "Search" at bounding box center [50, 170] width 95 height 16
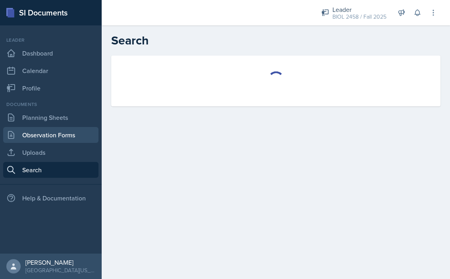
select select "all"
select select "1"
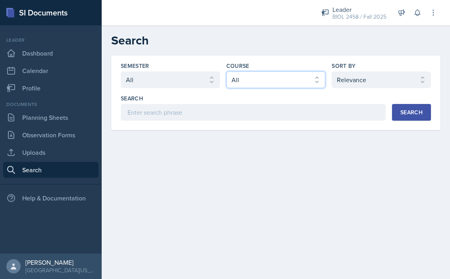
click at [256, 81] on select "Select course All ASTR 1345 BIOL 1345 BIOL 1441 BIOL 1442 BIOL 2300 BIOL 2444 B…" at bounding box center [275, 79] width 99 height 17
click at [226, 71] on select "Select course All ASTR 1345 BIOL 1345 BIOL 1441 BIOL 1442 BIOL 2300 BIOL 2444 B…" at bounding box center [275, 79] width 99 height 17
click at [395, 111] on button "Search" at bounding box center [411, 112] width 39 height 17
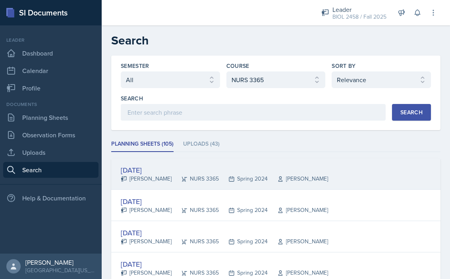
click at [168, 169] on div "Aug 27th, 2024" at bounding box center [224, 170] width 207 height 11
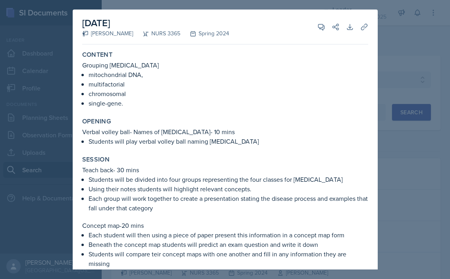
click at [390, 34] on div at bounding box center [225, 139] width 450 height 279
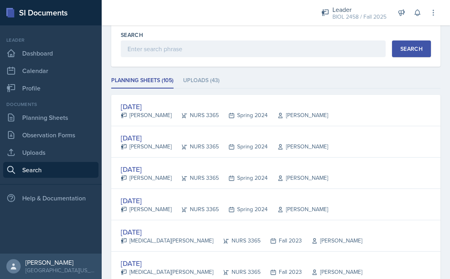
scroll to position [69, 0]
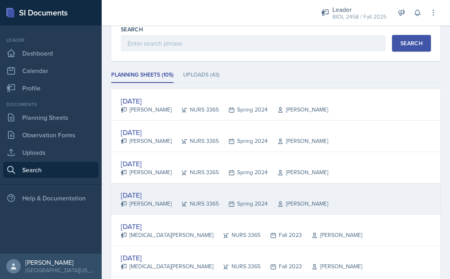
click at [159, 195] on div "Jan 31st, 2024" at bounding box center [224, 195] width 207 height 11
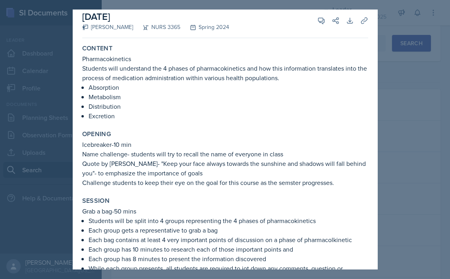
scroll to position [0, 0]
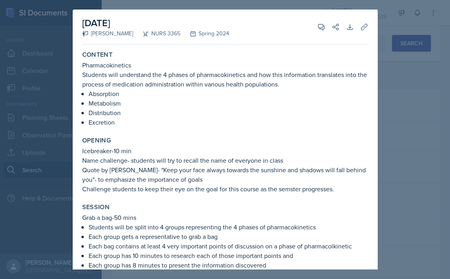
click at [408, 127] on div at bounding box center [225, 139] width 450 height 279
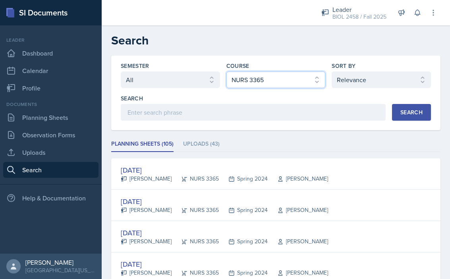
click at [269, 77] on select "Select course All ASTR 1345 BIOL 1345 BIOL 1441 BIOL 1442 BIOL 2300 BIOL 2444 B…" at bounding box center [275, 79] width 99 height 17
select select "f5e0376e-e2ce-431c-8981-7364c091322b"
click at [226, 71] on select "Select course All ASTR 1345 BIOL 1345 BIOL 1441 BIOL 1442 BIOL 2300 BIOL 2444 B…" at bounding box center [275, 79] width 99 height 17
click at [402, 108] on button "Search" at bounding box center [411, 112] width 39 height 17
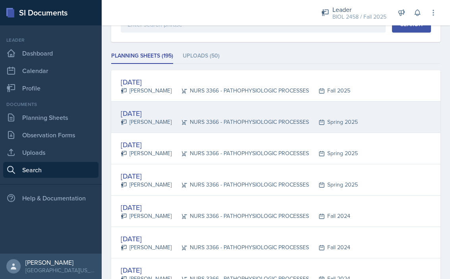
scroll to position [96, 0]
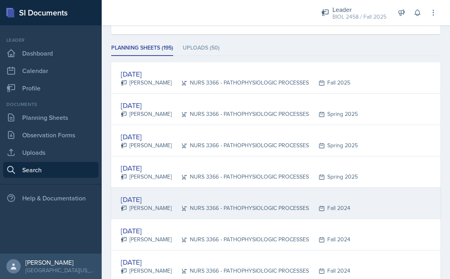
click at [164, 198] on div "Dec 3rd, 2024" at bounding box center [235, 199] width 229 height 11
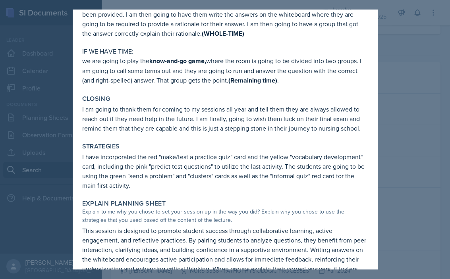
scroll to position [150, 0]
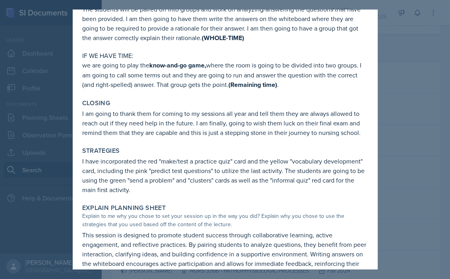
click at [394, 133] on div at bounding box center [225, 139] width 450 height 279
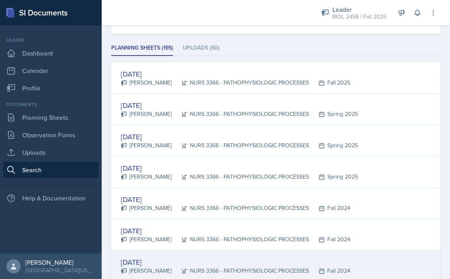
click at [158, 264] on div "Oct 3rd, 2024" at bounding box center [235, 262] width 229 height 11
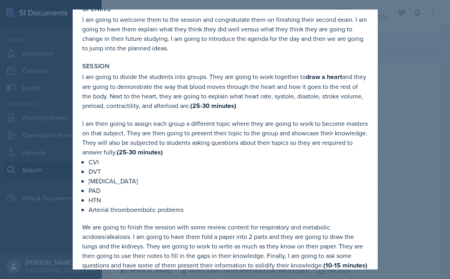
scroll to position [102, 0]
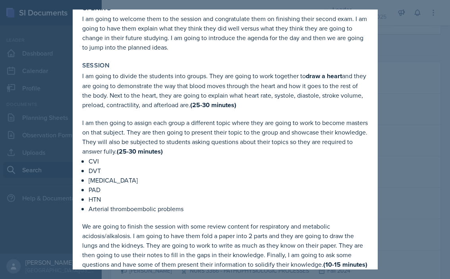
click at [410, 143] on div at bounding box center [225, 139] width 450 height 279
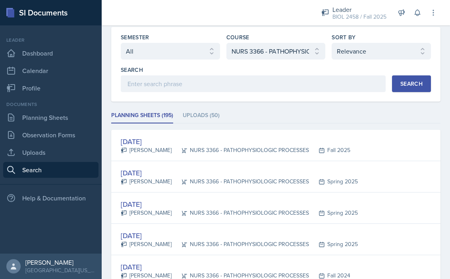
scroll to position [0, 0]
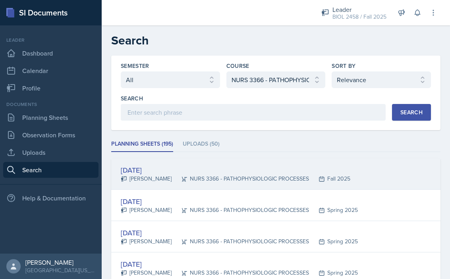
click at [166, 169] on div "Aug 25th, 2025" at bounding box center [235, 170] width 229 height 11
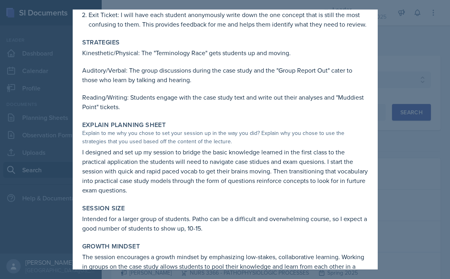
scroll to position [374, 0]
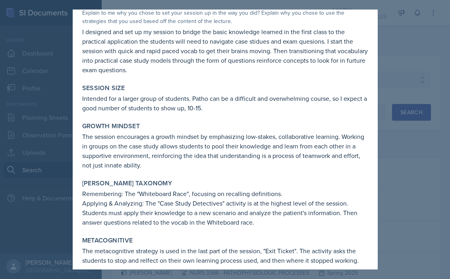
click at [394, 175] on div at bounding box center [225, 139] width 450 height 279
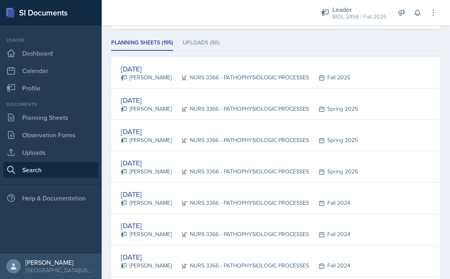
scroll to position [0, 0]
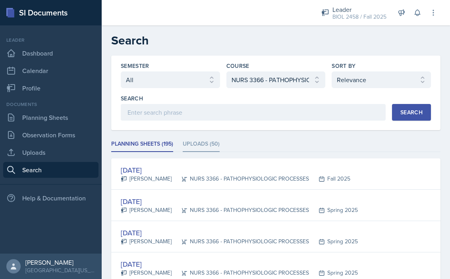
click at [211, 145] on li "Uploads (50)" at bounding box center [201, 144] width 37 height 15
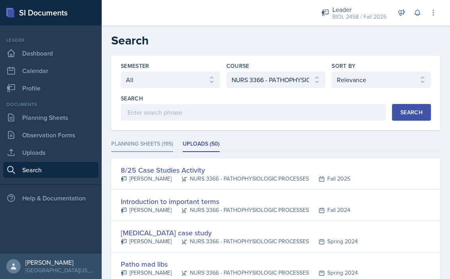
click at [164, 146] on li "Planning Sheets (195)" at bounding box center [142, 144] width 62 height 15
